Goal: Communication & Community: Answer question/provide support

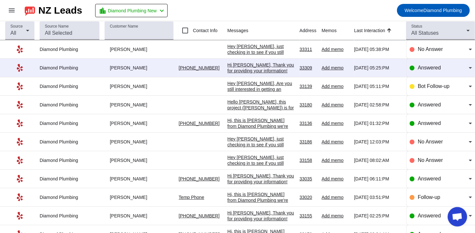
click at [264, 68] on div "Hi [PERSON_NAME], Thank you for providing your information! We'll get back to y…" at bounding box center [260, 73] width 67 height 23
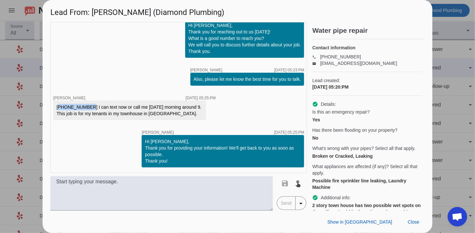
drag, startPoint x: 85, startPoint y: 106, endPoint x: 50, endPoint y: 103, distance: 35.2
click at [50, 103] on div "timer close [PERSON_NAME] [DATE] 05:20:PM timer close [PERSON_NAME] [DATE] 05:2…" at bounding box center [238, 116] width 390 height 189
copy div "[PHONE_NUMBER]"
drag, startPoint x: 312, startPoint y: 187, endPoint x: 385, endPoint y: 187, distance: 73.7
click at [385, 187] on div "timer close [PERSON_NAME] [DATE] 05:20:PM timer close [PERSON_NAME] [DATE] 05:2…" at bounding box center [237, 116] width 374 height 189
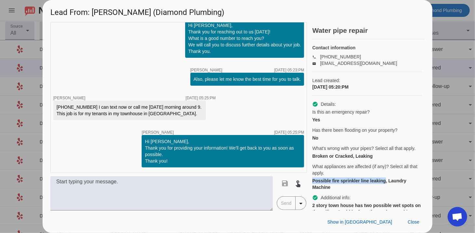
copy div "Possible fire sprinkler line leaking"
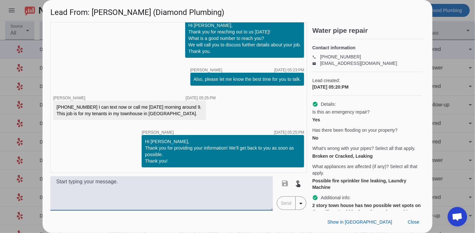
click at [191, 187] on textarea at bounding box center [161, 193] width 222 height 34
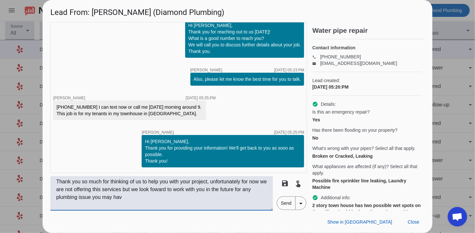
type textarea "Thank you so much for thinking of us to help you with your project, unfortunate…"
drag, startPoint x: 117, startPoint y: 192, endPoint x: 30, endPoint y: 162, distance: 92.0
click at [30, 162] on div "Lead From: [PERSON_NAME] (Diamond Plumbing) timer close [PERSON_NAME] [DATE] 05…" at bounding box center [237, 116] width 475 height 233
